Goal: Contribute content: Contribute content

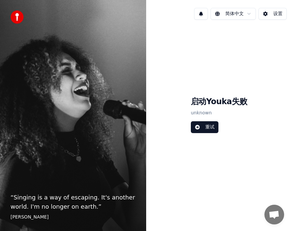
click at [211, 128] on button "重试" at bounding box center [205, 127] width 28 height 12
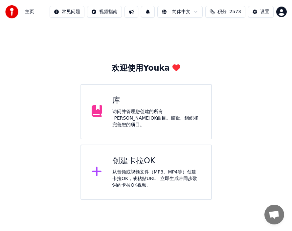
click at [146, 169] on div "从音频或视频文件（MP3、MP4等）创建卡拉OK，或粘贴URL，立即生成带同步歌词的卡拉OK视频。" at bounding box center [156, 179] width 88 height 20
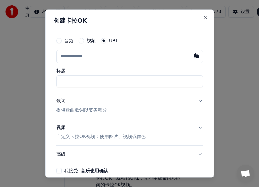
drag, startPoint x: 78, startPoint y: 81, endPoint x: 77, endPoint y: 77, distance: 4.3
click at [78, 81] on input "标题" at bounding box center [129, 82] width 147 height 12
click at [93, 56] on input "text" at bounding box center [129, 56] width 147 height 13
click at [190, 57] on button "button" at bounding box center [196, 56] width 13 height 12
type input "**********"
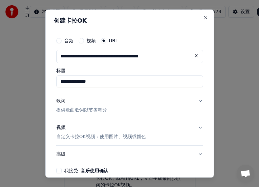
click at [151, 70] on label "标题" at bounding box center [129, 70] width 147 height 5
click at [151, 76] on input "标题" at bounding box center [129, 82] width 147 height 12
type input "**********"
click at [61, 100] on div "歌词" at bounding box center [60, 101] width 9 height 7
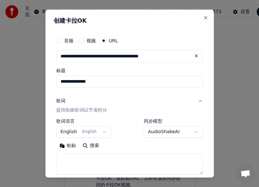
click at [102, 132] on button "English English" at bounding box center [83, 132] width 55 height 12
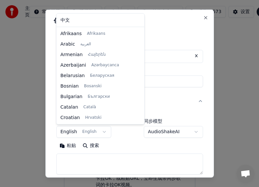
scroll to position [42, 0]
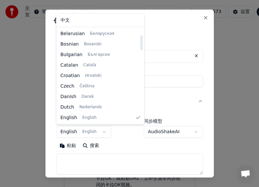
select select "**"
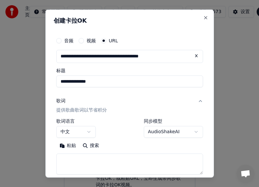
click at [74, 160] on textarea at bounding box center [129, 164] width 147 height 21
click at [63, 145] on button "粘贴" at bounding box center [67, 145] width 23 height 11
type textarea "**********"
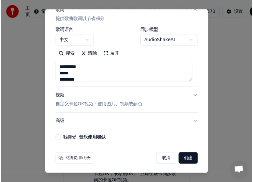
scroll to position [92, 0]
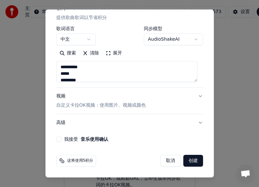
click at [56, 139] on div "**********" at bounding box center [130, 42] width 152 height 206
click at [58, 139] on button "我接受 音乐使用确认" at bounding box center [58, 139] width 5 height 5
click at [188, 164] on button "创建" at bounding box center [193, 161] width 20 height 12
select select "**"
type textarea "**********"
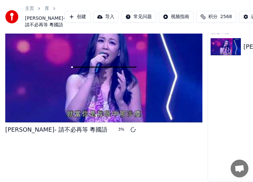
scroll to position [69, 0]
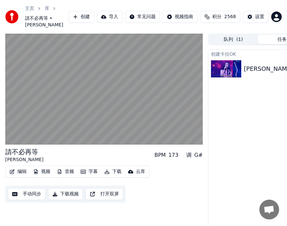
scroll to position [0, 69]
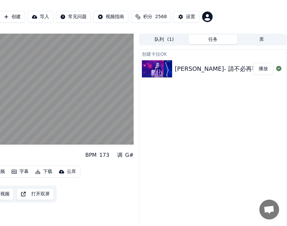
click at [261, 75] on button "播放" at bounding box center [263, 69] width 20 height 12
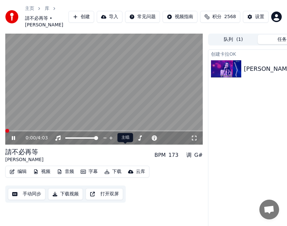
click at [124, 145] on span at bounding box center [125, 143] width 3 height 3
click at [125, 140] on icon at bounding box center [125, 137] width 7 height 5
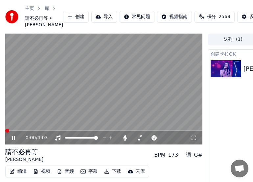
click at [13, 140] on icon at bounding box center [18, 137] width 15 height 5
click at [12, 140] on icon at bounding box center [14, 137] width 4 height 5
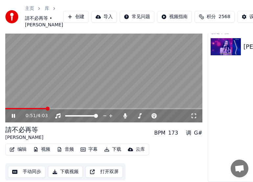
click at [21, 145] on button "编辑" at bounding box center [18, 149] width 22 height 9
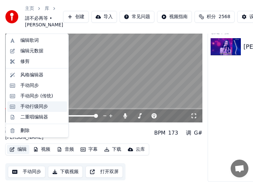
click at [31, 105] on div "手动行级同步" at bounding box center [34, 106] width 28 height 7
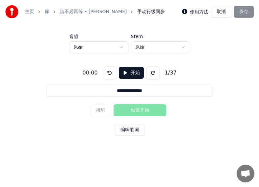
click at [128, 72] on button "开始" at bounding box center [131, 73] width 25 height 12
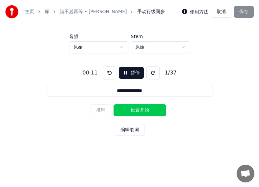
click at [134, 110] on button "设置开始" at bounding box center [139, 111] width 53 height 12
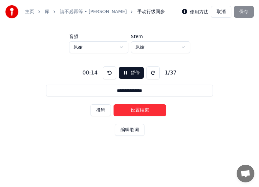
click at [157, 113] on button "设置结束" at bounding box center [139, 111] width 53 height 12
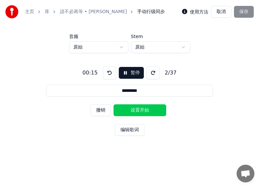
click at [136, 111] on button "设置开始" at bounding box center [139, 111] width 53 height 12
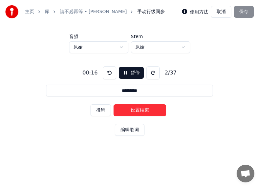
click at [154, 111] on button "设置结束" at bounding box center [139, 111] width 53 height 12
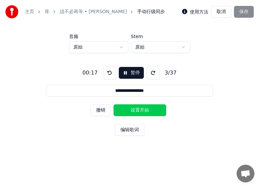
click at [134, 111] on button "设置开始" at bounding box center [139, 111] width 53 height 12
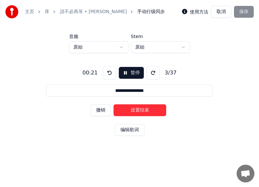
click at [152, 112] on button "设置结束" at bounding box center [139, 111] width 53 height 12
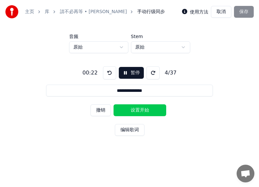
click at [124, 111] on button "设置开始" at bounding box center [139, 111] width 53 height 12
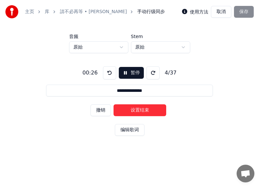
click at [154, 110] on button "设置结束" at bounding box center [139, 111] width 53 height 12
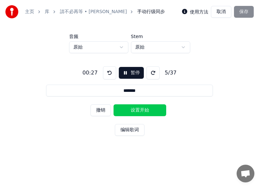
click at [131, 109] on button "设置开始" at bounding box center [139, 111] width 53 height 12
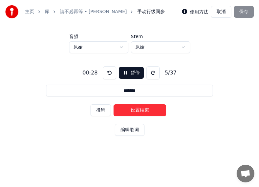
click at [146, 109] on button "设置结束" at bounding box center [139, 111] width 53 height 12
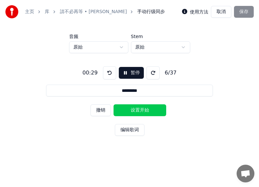
click at [126, 109] on button "设置开始" at bounding box center [139, 111] width 53 height 12
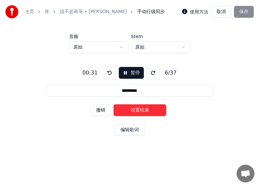
click at [145, 109] on button "设置结束" at bounding box center [139, 111] width 53 height 12
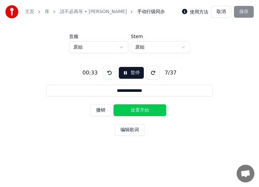
click at [127, 110] on button "设置开始" at bounding box center [139, 111] width 53 height 12
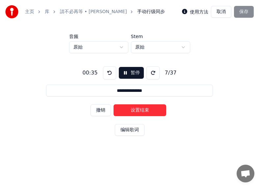
click at [151, 110] on button "设置结束" at bounding box center [139, 111] width 53 height 12
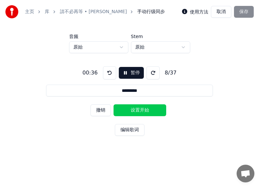
click at [124, 109] on button "设置开始" at bounding box center [139, 111] width 53 height 12
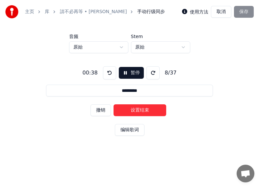
click at [145, 109] on button "设置结束" at bounding box center [139, 111] width 53 height 12
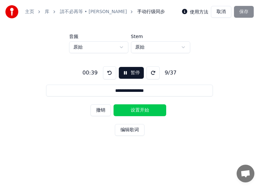
click at [126, 109] on button "设置开始" at bounding box center [139, 111] width 53 height 12
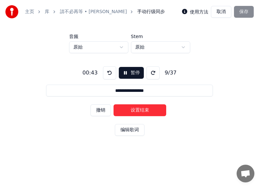
click at [154, 110] on button "设置结束" at bounding box center [139, 111] width 53 height 12
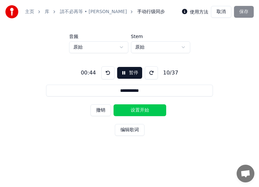
click at [129, 110] on button "设置开始" at bounding box center [139, 111] width 53 height 12
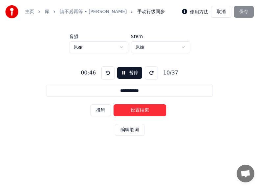
click at [148, 111] on button "设置结束" at bounding box center [139, 111] width 53 height 12
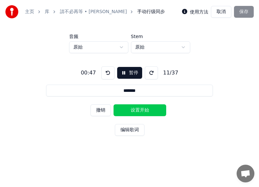
click at [143, 111] on button "设置开始" at bounding box center [139, 111] width 53 height 12
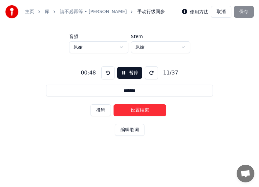
click at [154, 112] on button "设置结束" at bounding box center [139, 111] width 53 height 12
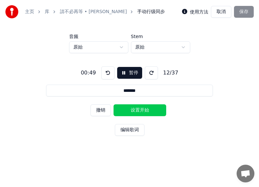
click at [129, 112] on button "设置开始" at bounding box center [139, 111] width 53 height 12
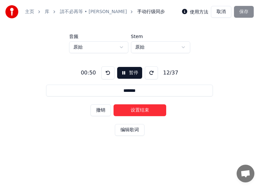
click at [147, 111] on button "设置结束" at bounding box center [139, 111] width 53 height 12
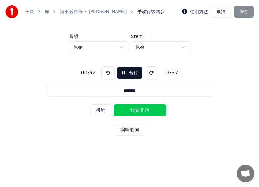
click at [125, 111] on button "设置开始" at bounding box center [139, 111] width 53 height 12
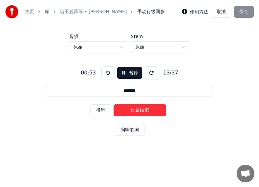
click at [144, 110] on button "设置结束" at bounding box center [139, 111] width 53 height 12
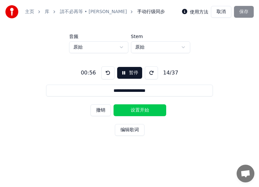
click at [127, 110] on button "设置开始" at bounding box center [139, 111] width 53 height 12
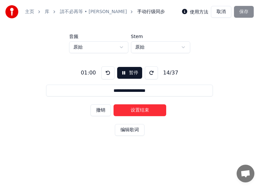
click at [145, 110] on button "设置结束" at bounding box center [139, 111] width 53 height 12
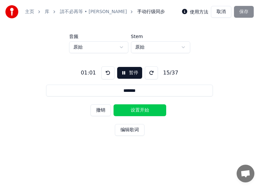
click at [131, 110] on button "设置开始" at bounding box center [139, 111] width 53 height 12
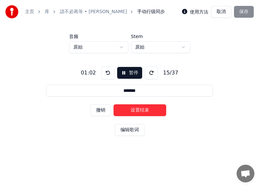
click at [143, 110] on button "设置结束" at bounding box center [139, 111] width 53 height 12
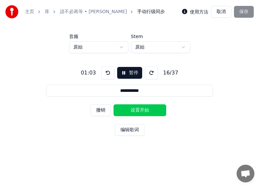
click at [132, 110] on button "设置开始" at bounding box center [139, 111] width 53 height 12
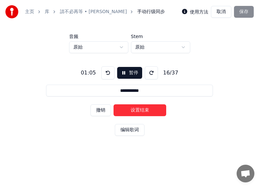
click at [142, 110] on button "设置结束" at bounding box center [139, 111] width 53 height 12
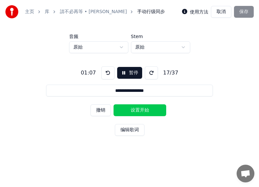
click at [124, 110] on button "设置开始" at bounding box center [139, 111] width 53 height 12
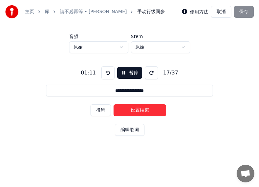
click at [149, 111] on button "设置结束" at bounding box center [139, 111] width 53 height 12
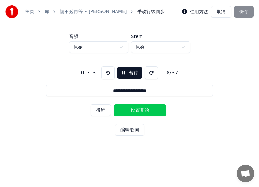
click at [126, 111] on button "设置开始" at bounding box center [139, 111] width 53 height 12
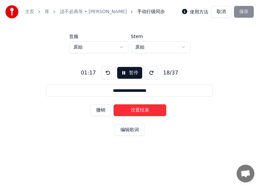
click at [150, 110] on button "设置结束" at bounding box center [139, 111] width 53 height 12
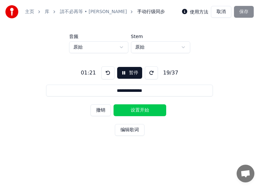
click at [127, 110] on button "设置开始" at bounding box center [139, 111] width 53 height 12
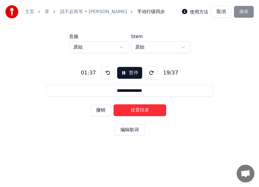
click at [131, 109] on button "设置结束" at bounding box center [139, 111] width 53 height 12
type input "*********"
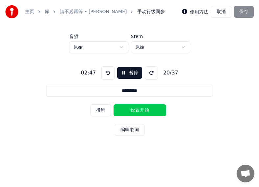
click at [222, 12] on button "取消" at bounding box center [221, 12] width 20 height 12
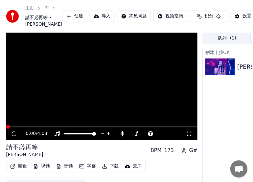
scroll to position [63, 0]
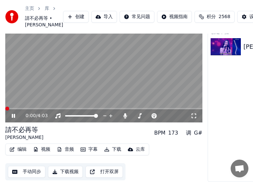
click at [32, 95] on video at bounding box center [103, 67] width 197 height 111
click at [44, 91] on video at bounding box center [103, 67] width 197 height 111
click at [5, 107] on span at bounding box center [7, 109] width 4 height 4
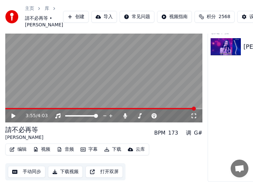
click at [23, 145] on button "编辑" at bounding box center [18, 149] width 22 height 9
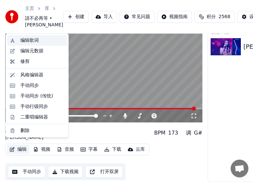
click at [34, 39] on div "编辑歌词" at bounding box center [29, 40] width 18 height 7
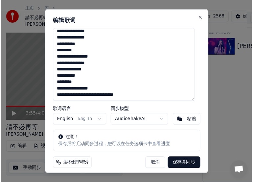
scroll to position [3, 0]
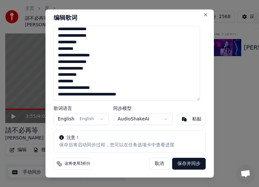
drag, startPoint x: 58, startPoint y: 47, endPoint x: 160, endPoint y: 95, distance: 112.7
click at [160, 95] on textarea "**********" at bounding box center [127, 63] width 146 height 75
click at [184, 120] on button "粘贴" at bounding box center [191, 119] width 28 height 12
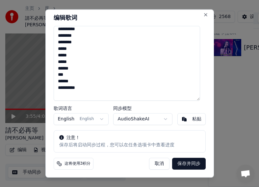
click at [178, 165] on button "保存并同步" at bounding box center [189, 164] width 34 height 12
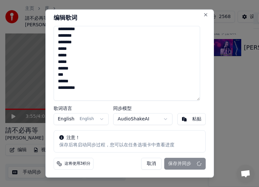
type textarea "**********"
